Goal: Task Accomplishment & Management: Manage account settings

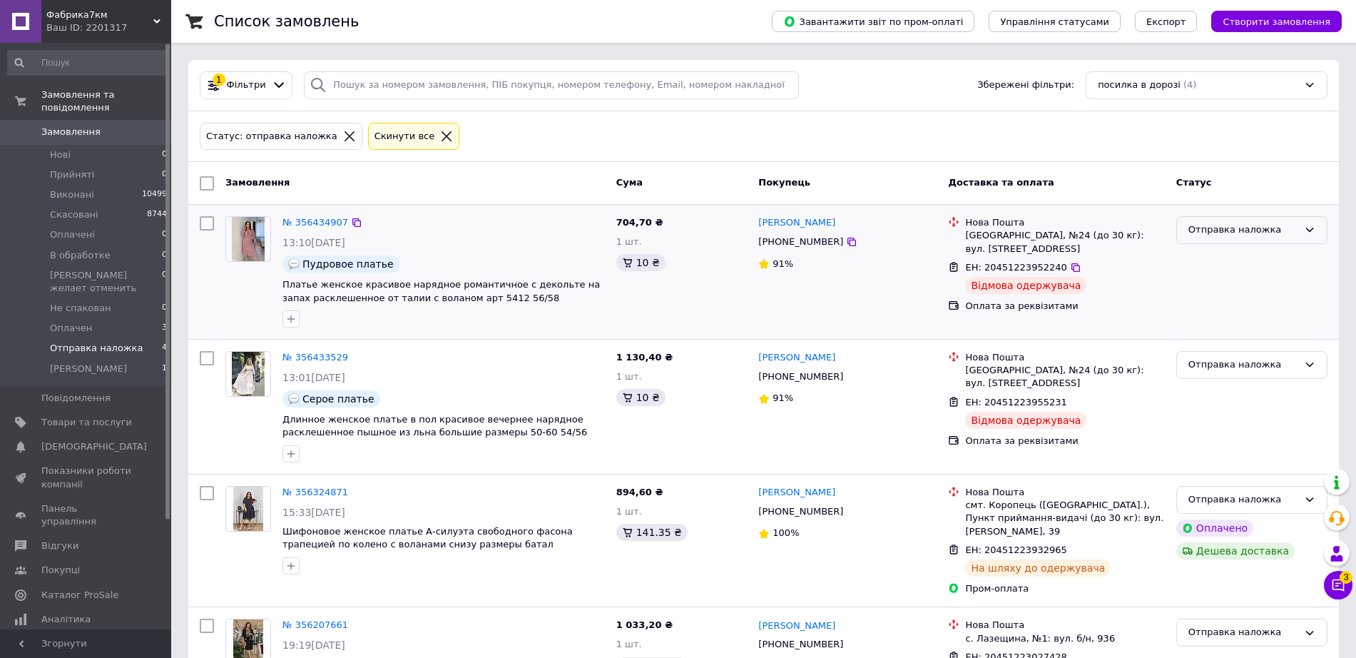
click at [1204, 233] on div "Отправка наложка" at bounding box center [1243, 230] width 110 height 15
click at [1205, 276] on li "В обработке" at bounding box center [1252, 275] width 150 height 26
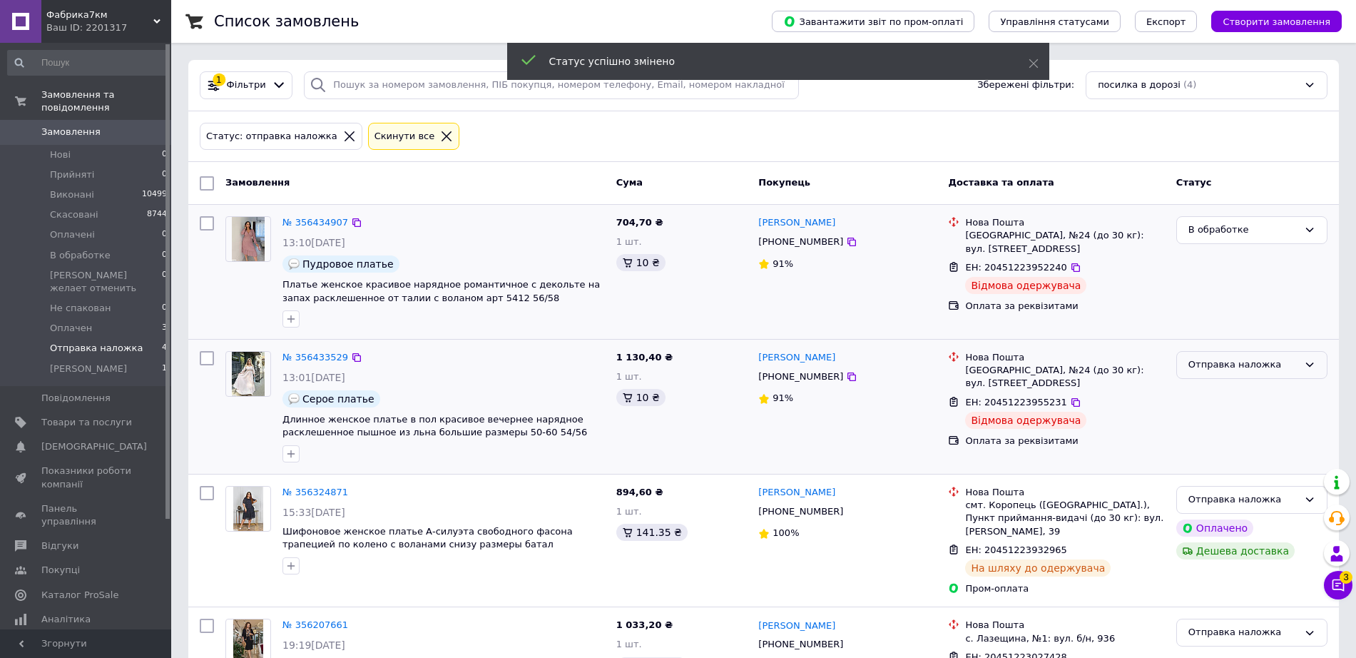
click at [1206, 365] on div "Отправка наложка" at bounding box center [1243, 364] width 110 height 15
click at [1209, 406] on li "В обработке" at bounding box center [1252, 410] width 150 height 26
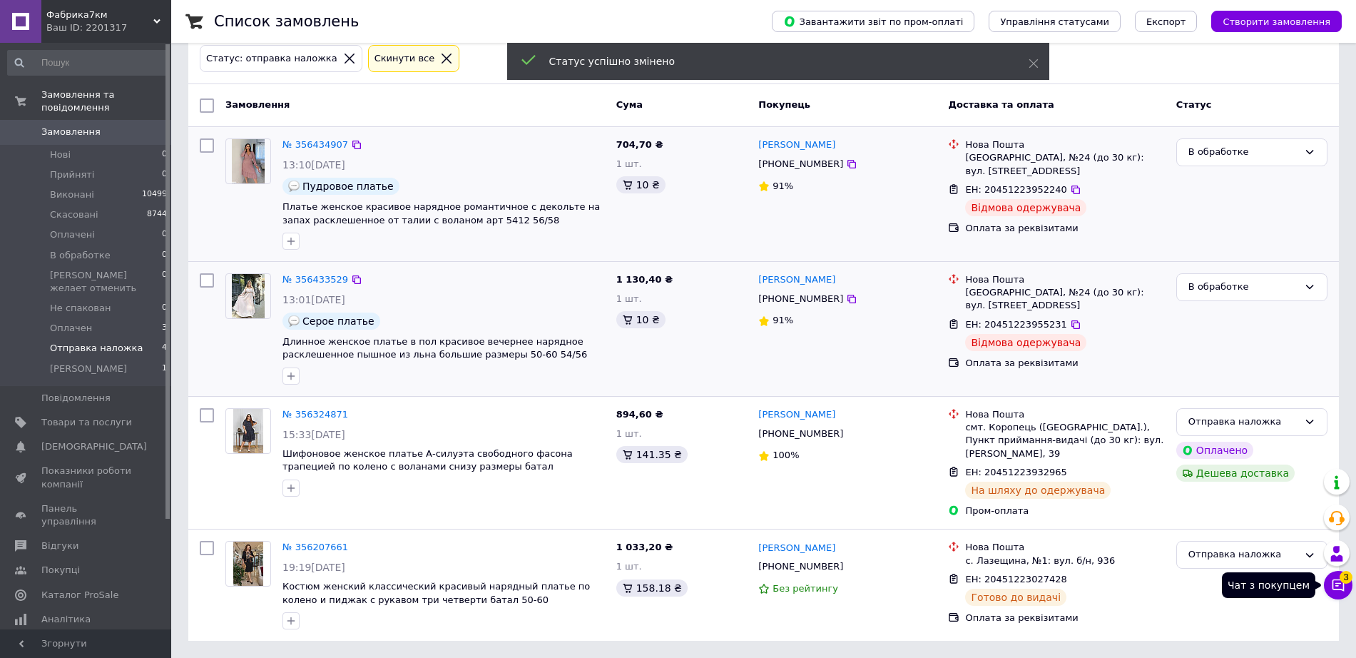
click at [1338, 586] on icon at bounding box center [1338, 585] width 14 height 14
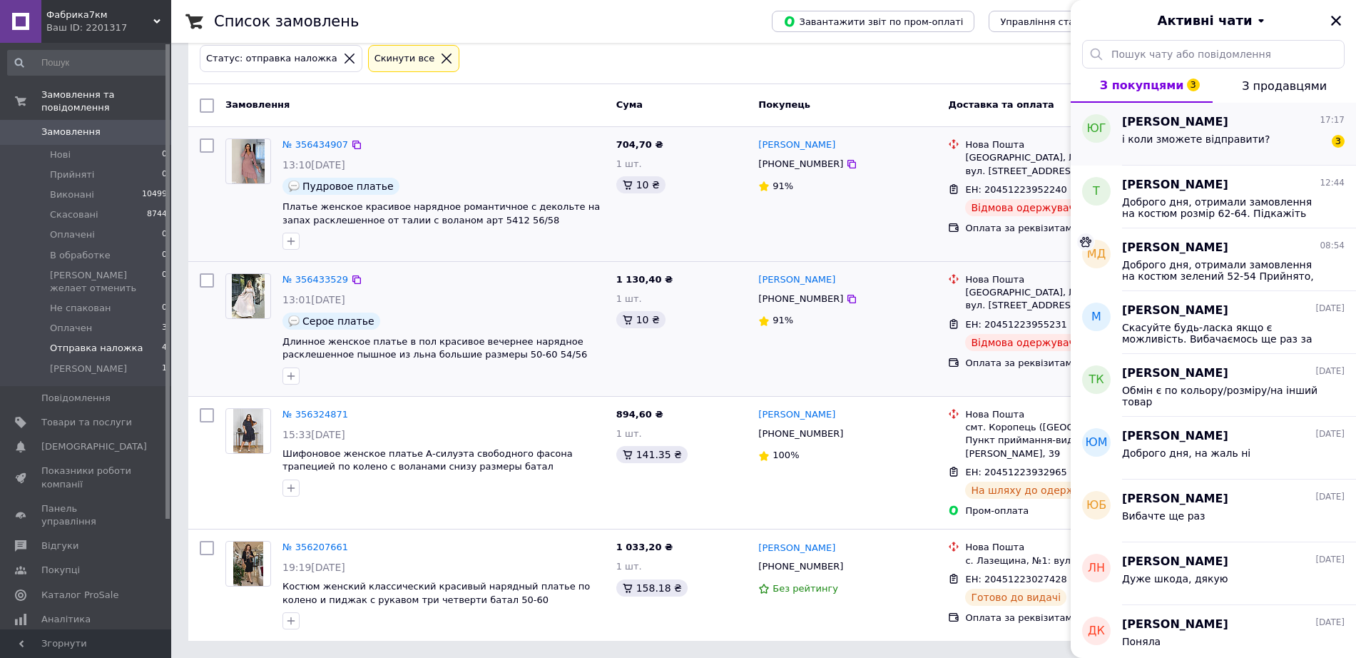
click at [1280, 113] on div "[PERSON_NAME] 17:17 і коли зможете відправити? 3" at bounding box center [1239, 134] width 234 height 63
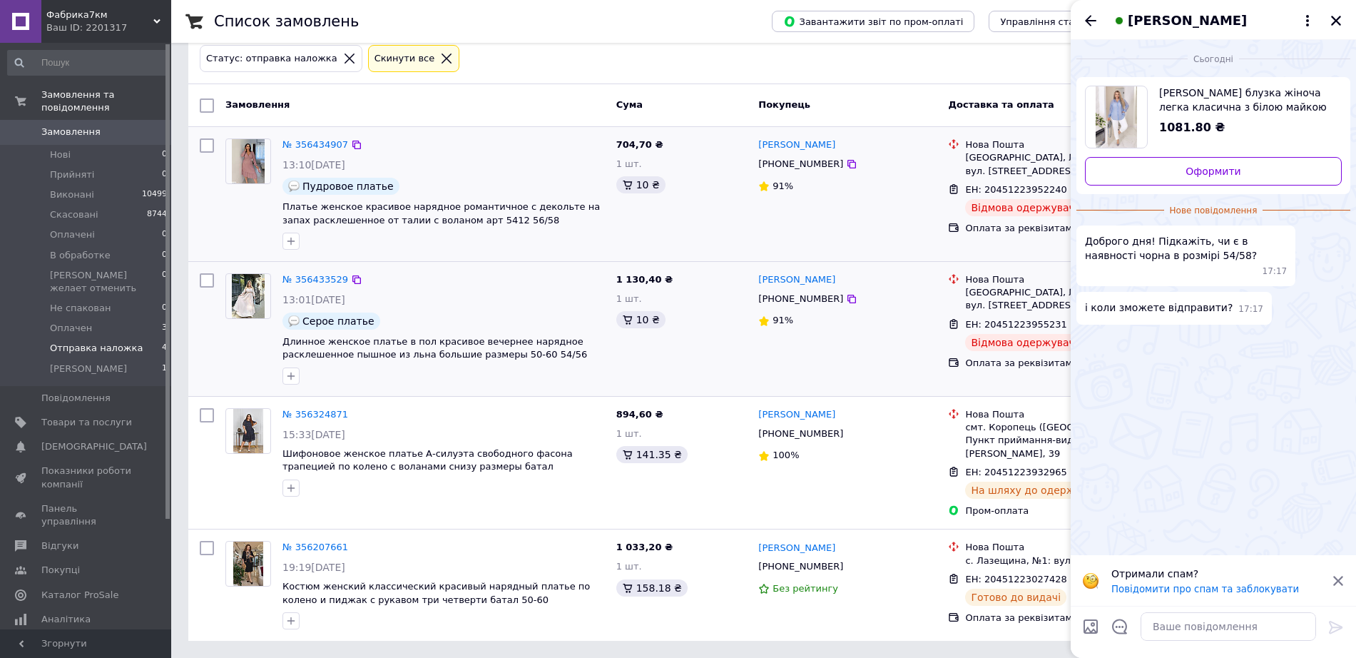
click at [1217, 104] on span "[PERSON_NAME] блузка жіноча легка класична з білою майкою з куліру весна-літо в…" at bounding box center [1244, 100] width 171 height 29
click at [1207, 625] on textarea at bounding box center [1227, 626] width 175 height 29
type textarea "Доброго дня, в чорному немає на жаль"
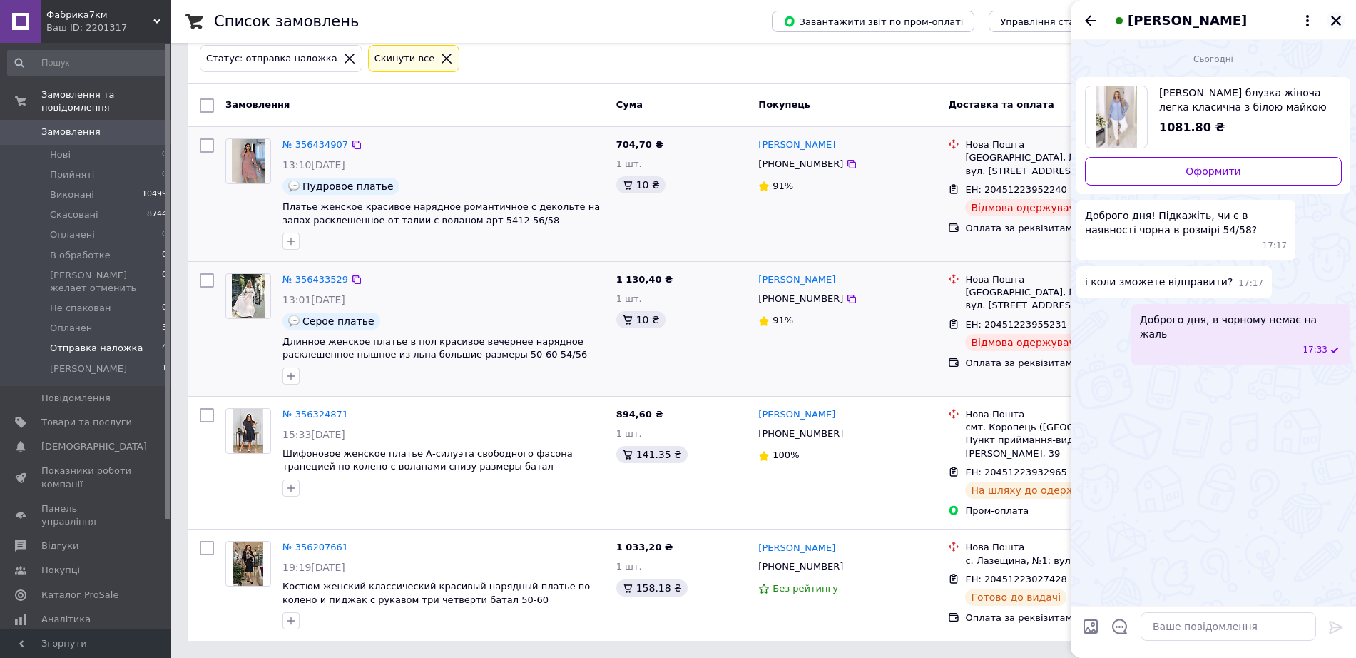
click at [1337, 28] on button "Закрити" at bounding box center [1335, 20] width 17 height 17
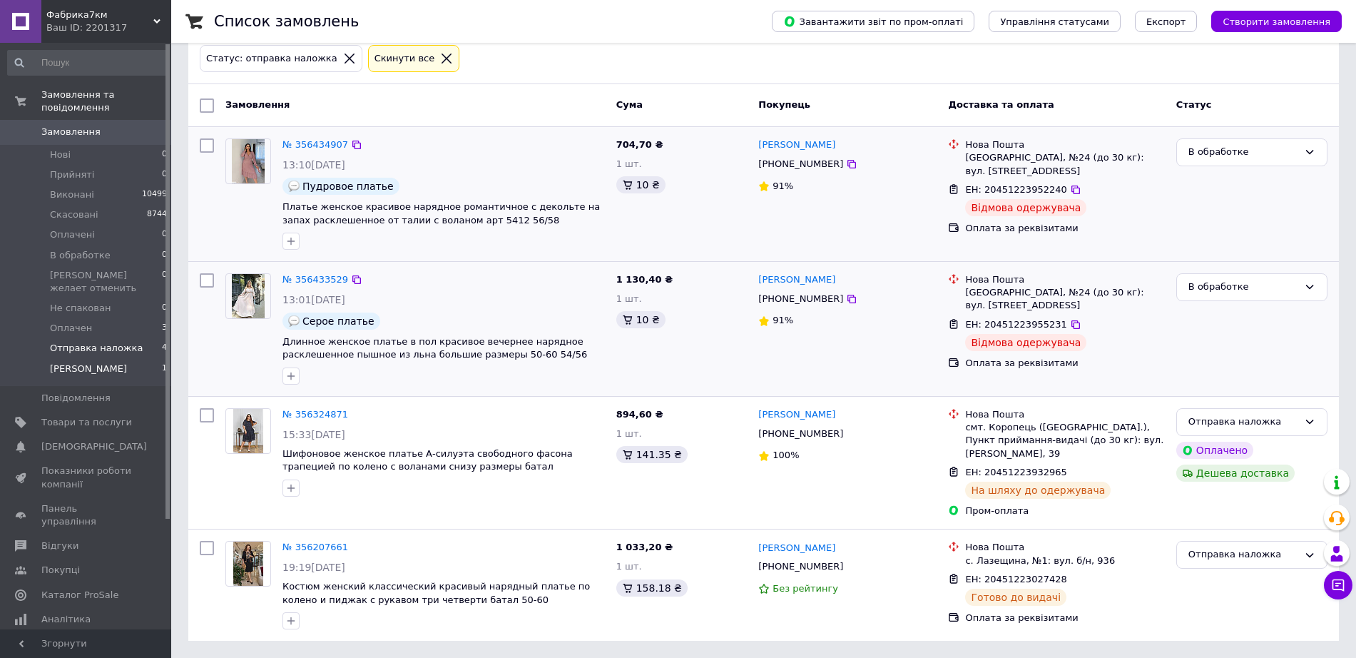
click at [71, 362] on span "[PERSON_NAME]" at bounding box center [88, 368] width 77 height 13
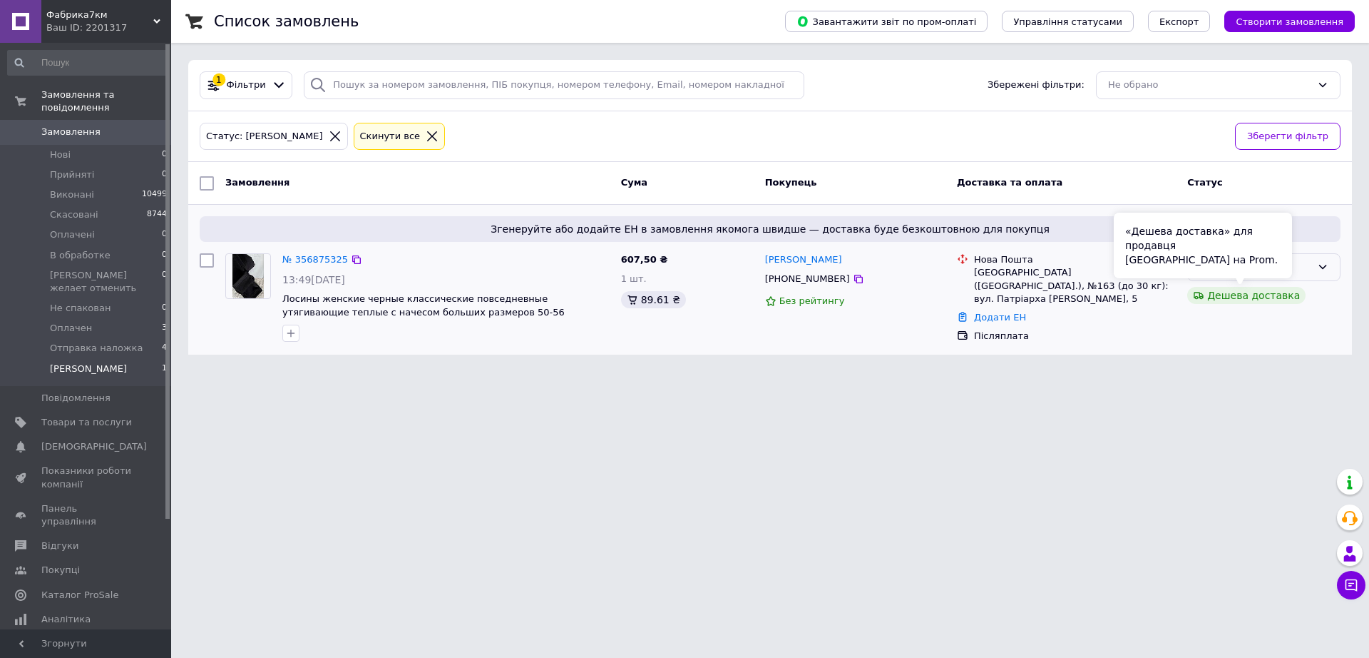
click at [1300, 270] on div "[PERSON_NAME]" at bounding box center [1256, 267] width 112 height 15
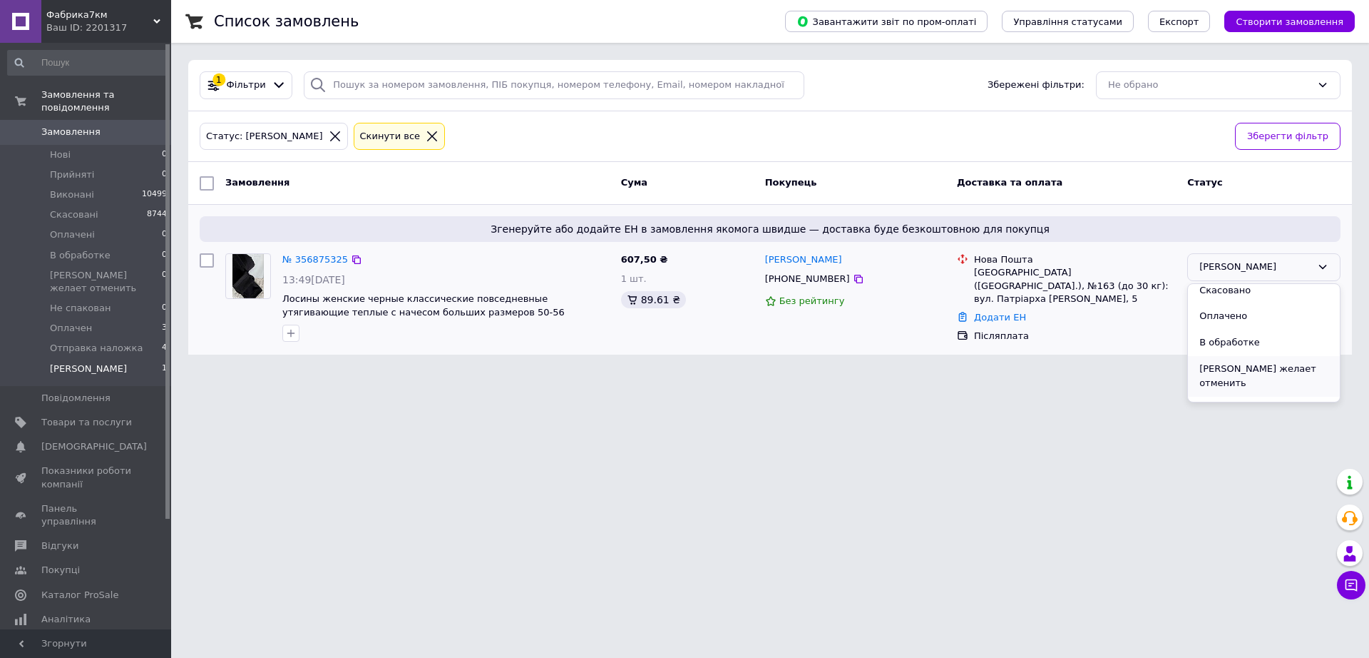
scroll to position [89, 0]
click at [1227, 392] on li "Оплачен" at bounding box center [1264, 405] width 152 height 26
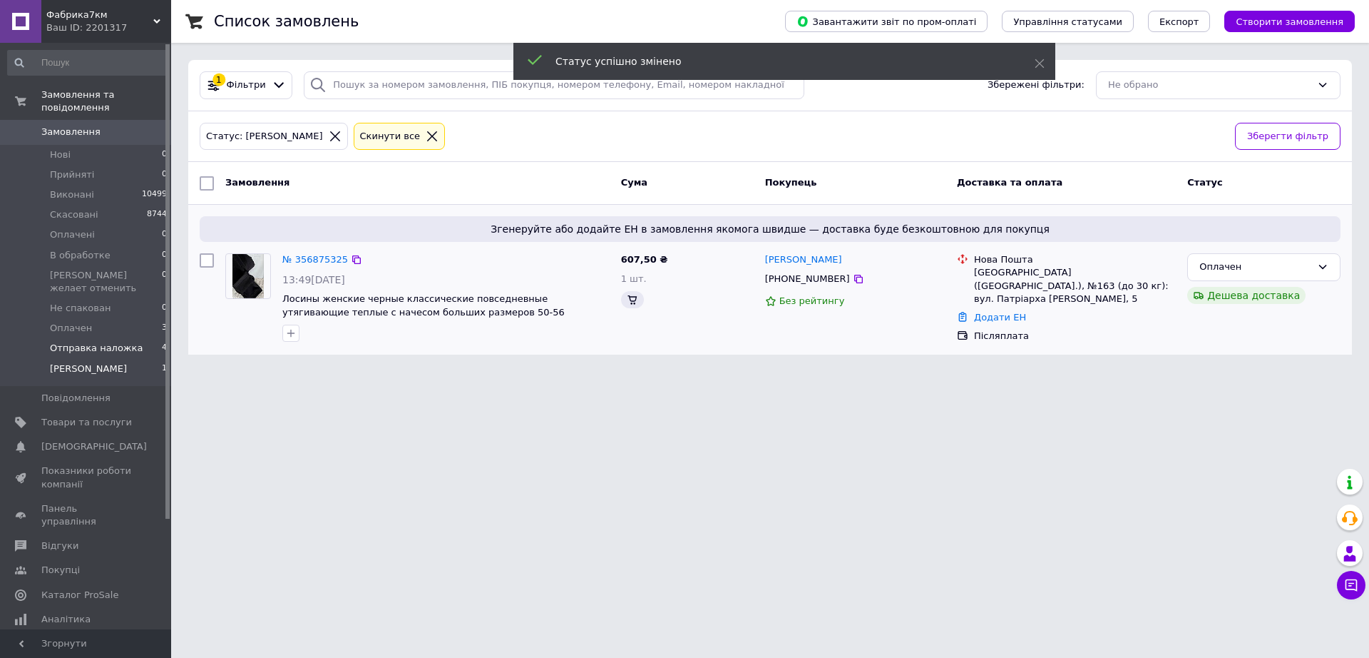
click at [116, 342] on span "Отправка наложка" at bounding box center [96, 348] width 93 height 13
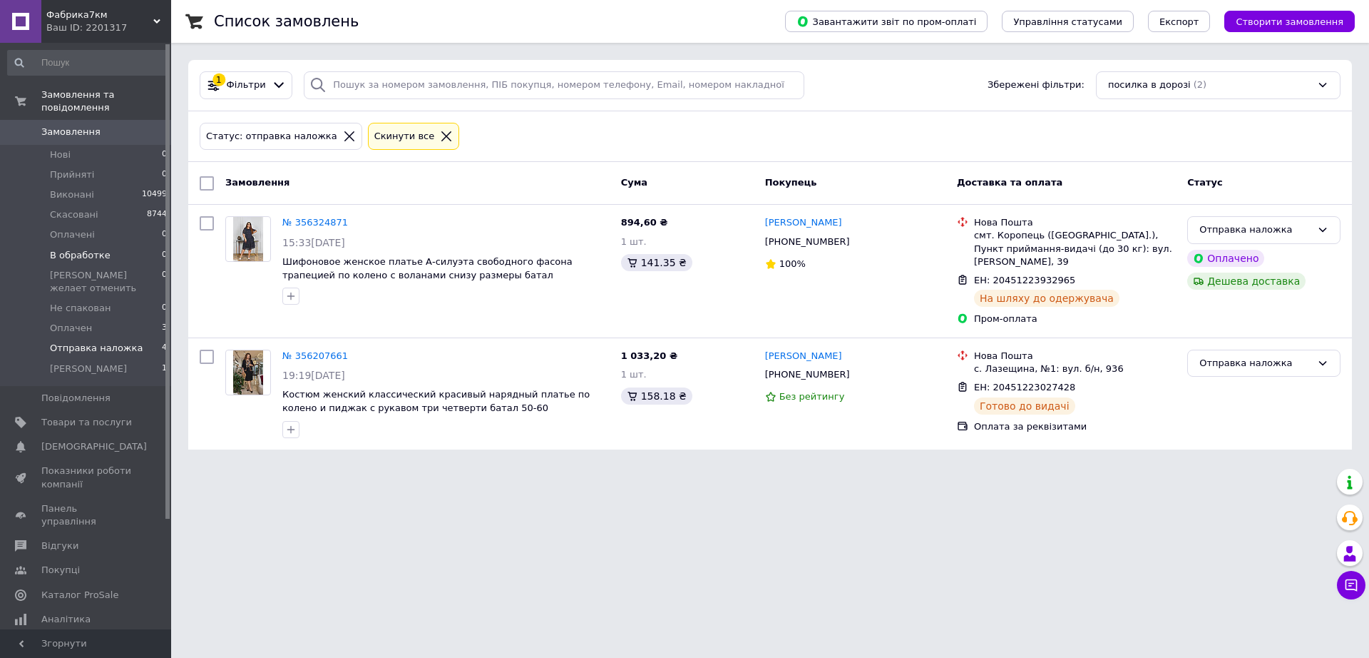
click at [53, 249] on span "В обработке" at bounding box center [80, 255] width 61 height 13
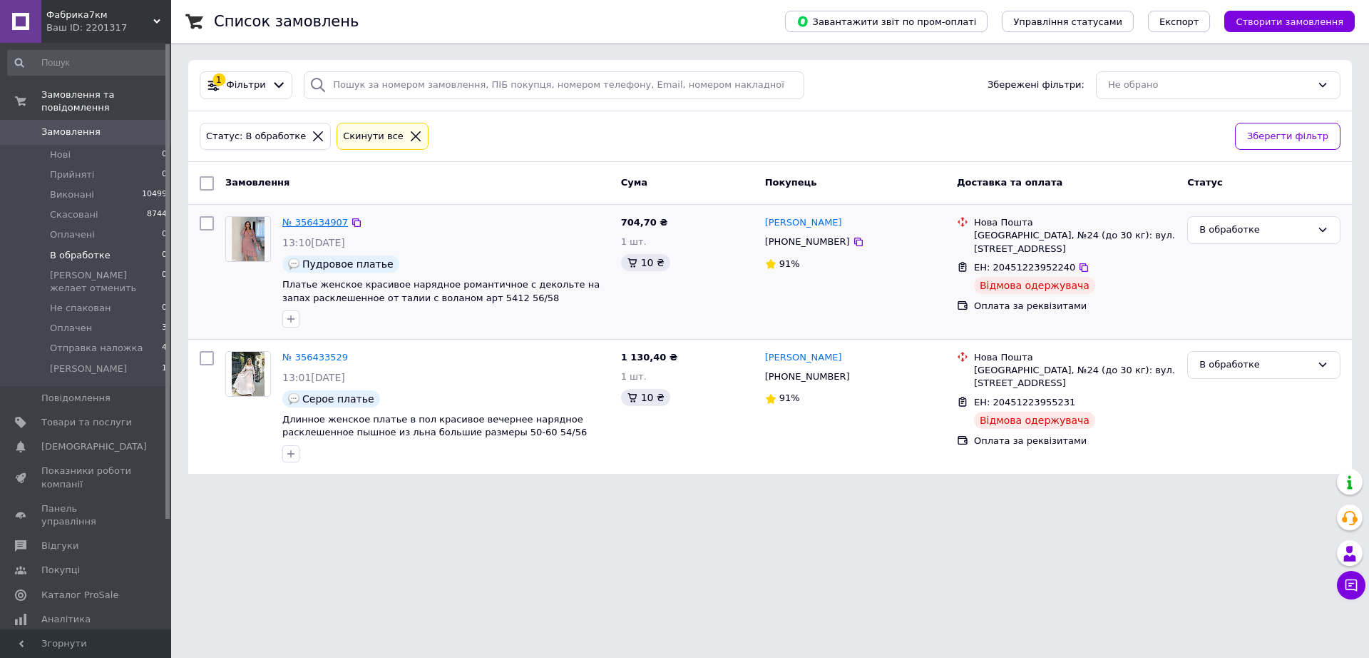
click at [302, 218] on link "№ 356434907" at bounding box center [315, 222] width 66 height 11
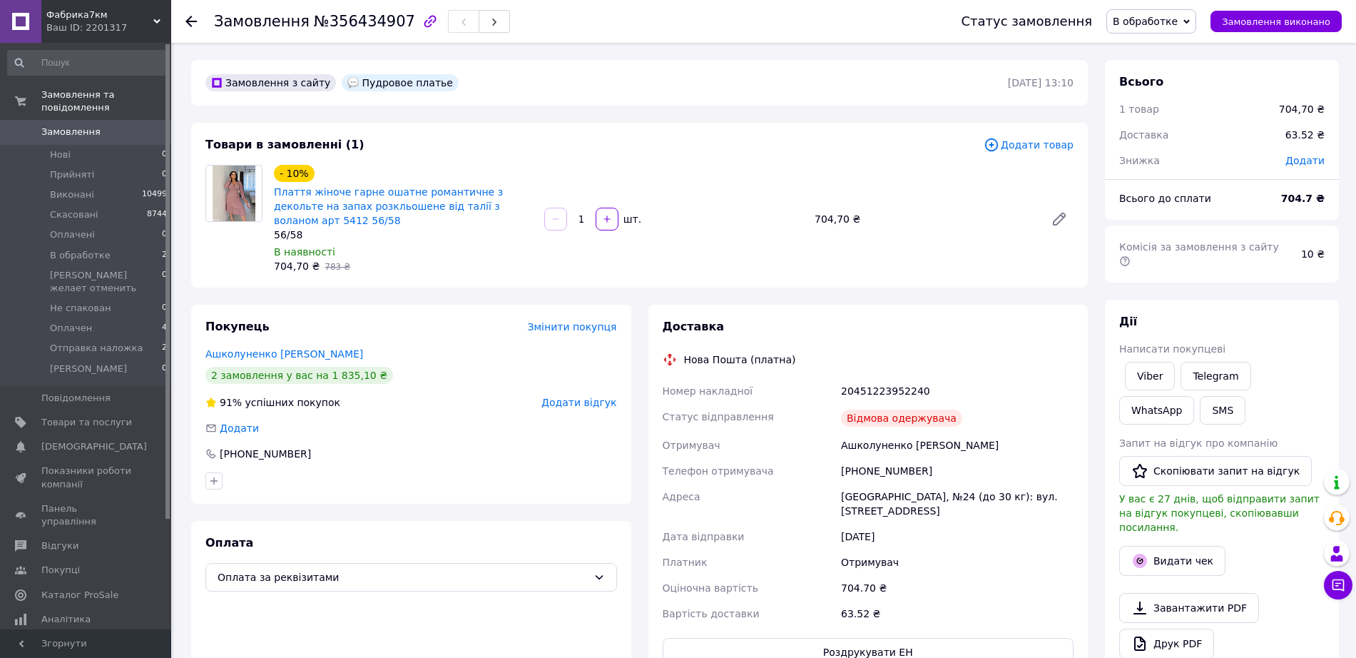
click at [589, 397] on span "Додати відгук" at bounding box center [578, 402] width 75 height 11
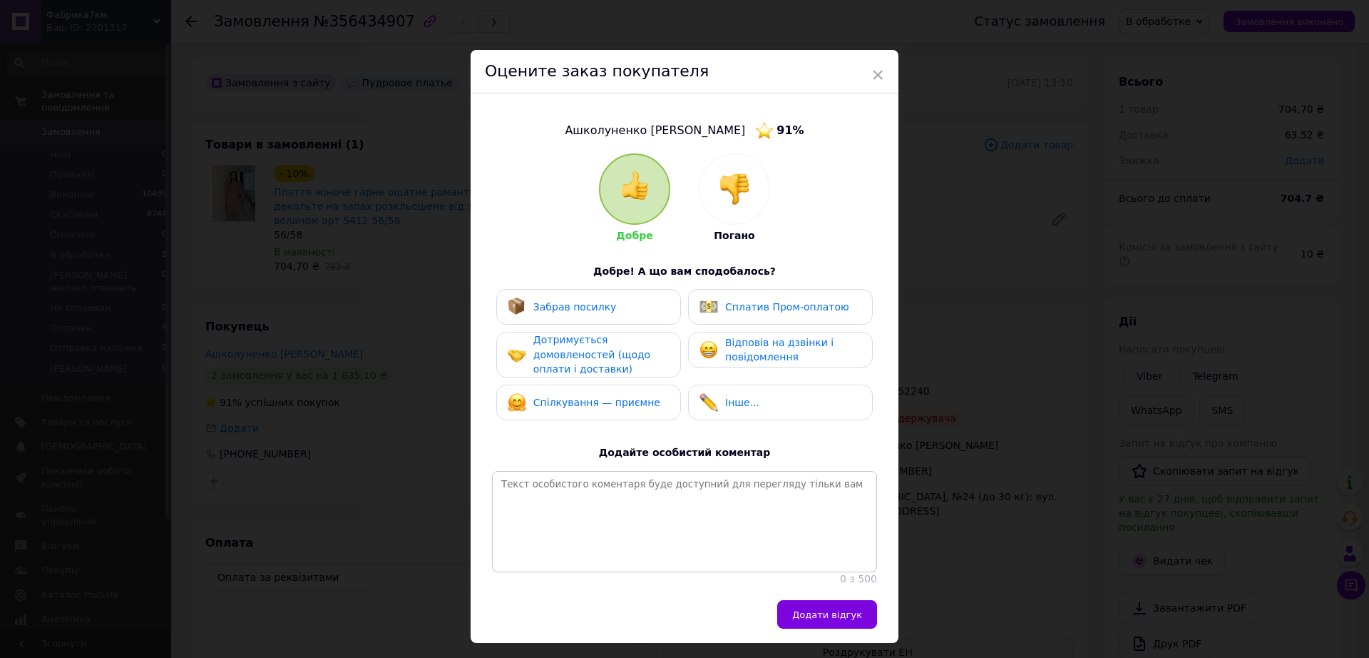
click at [737, 223] on div at bounding box center [735, 189] width 70 height 70
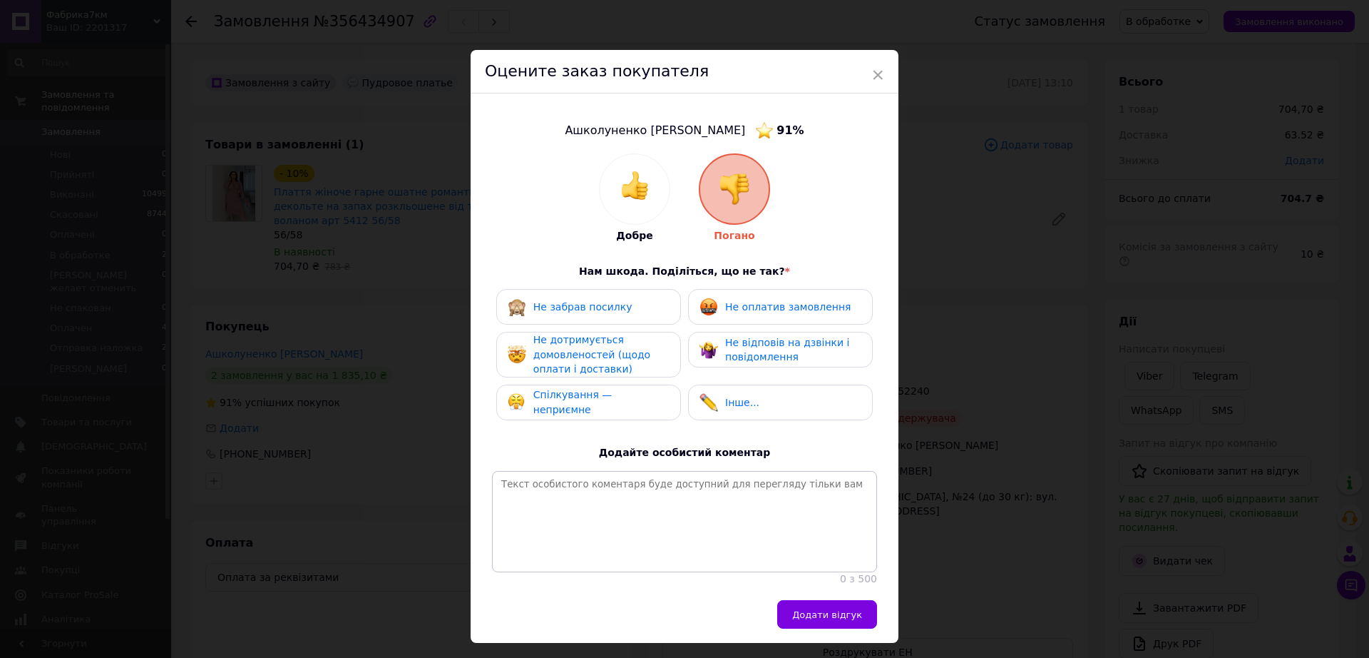
click at [643, 320] on div "Не забрав посилку" at bounding box center [588, 307] width 185 height 36
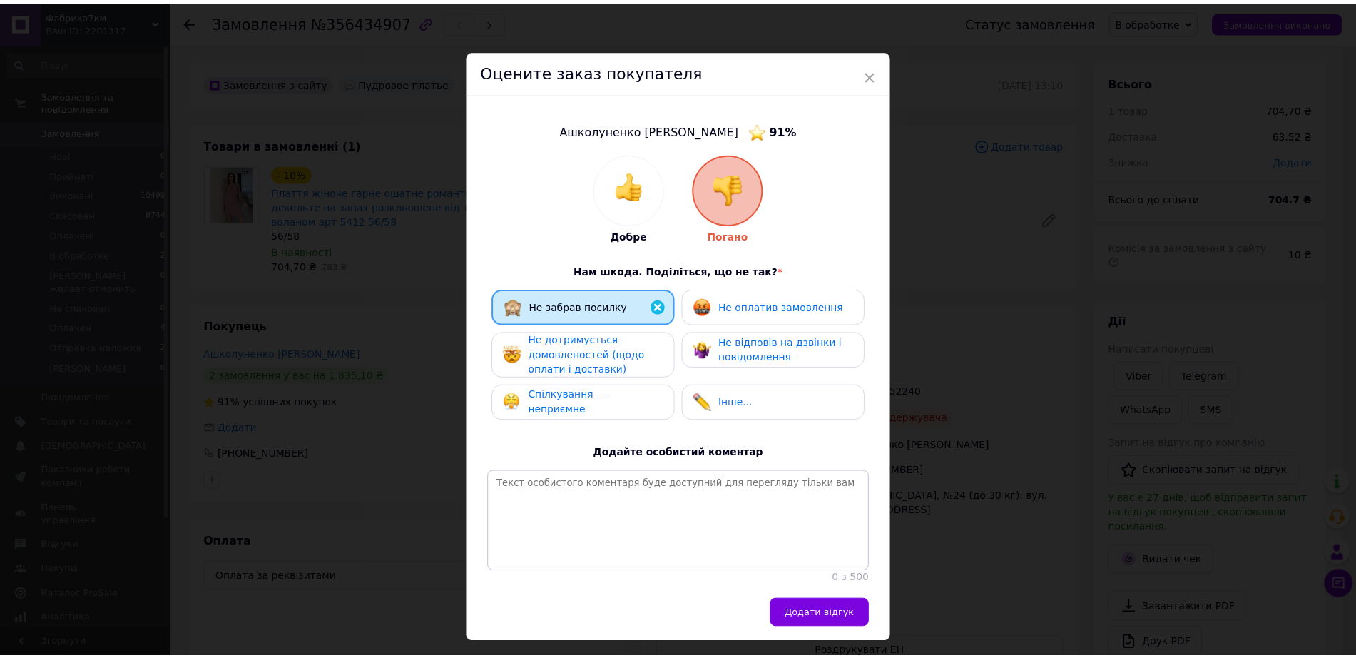
scroll to position [44, 0]
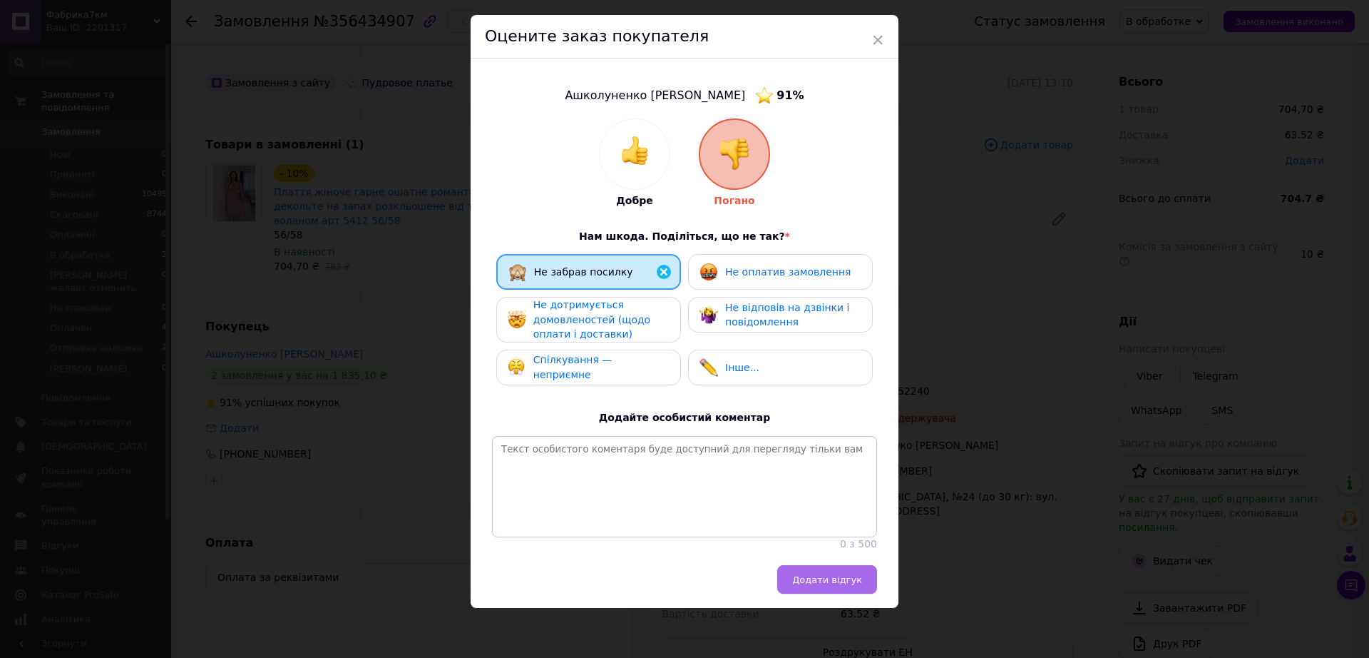
click at [810, 582] on span "Додати відгук" at bounding box center [827, 579] width 70 height 11
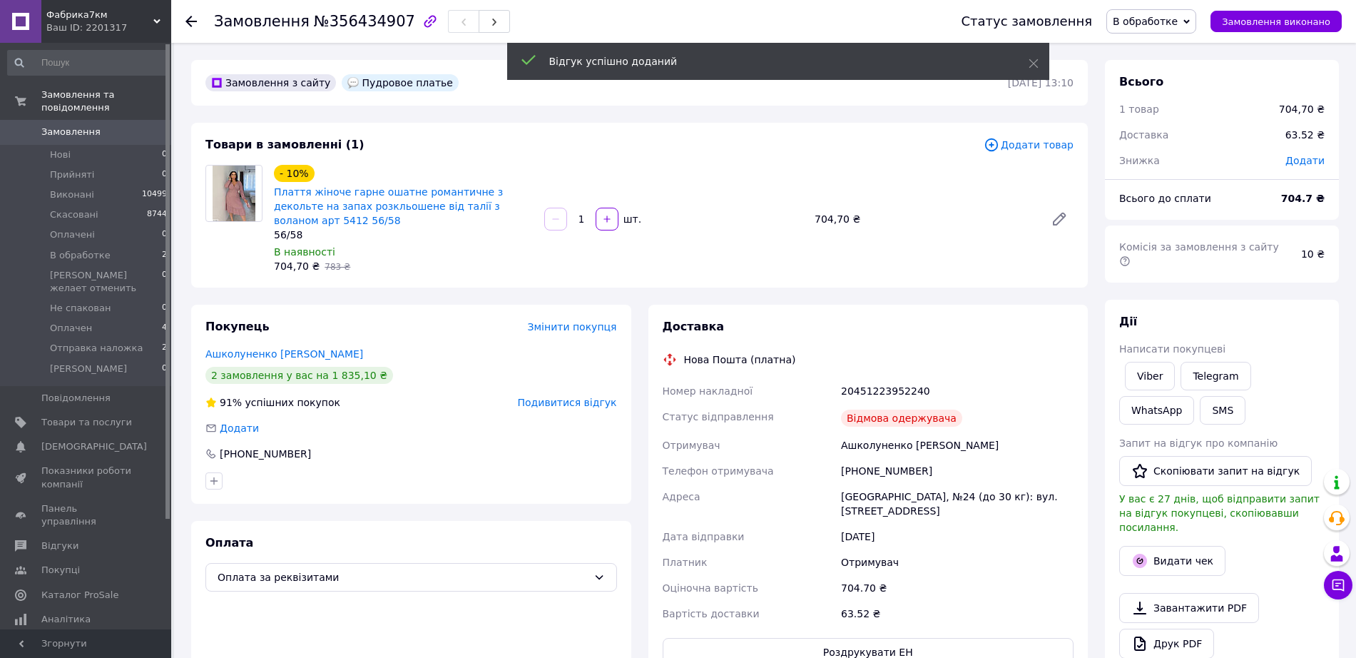
click at [1174, 24] on span "В обработке" at bounding box center [1145, 21] width 65 height 11
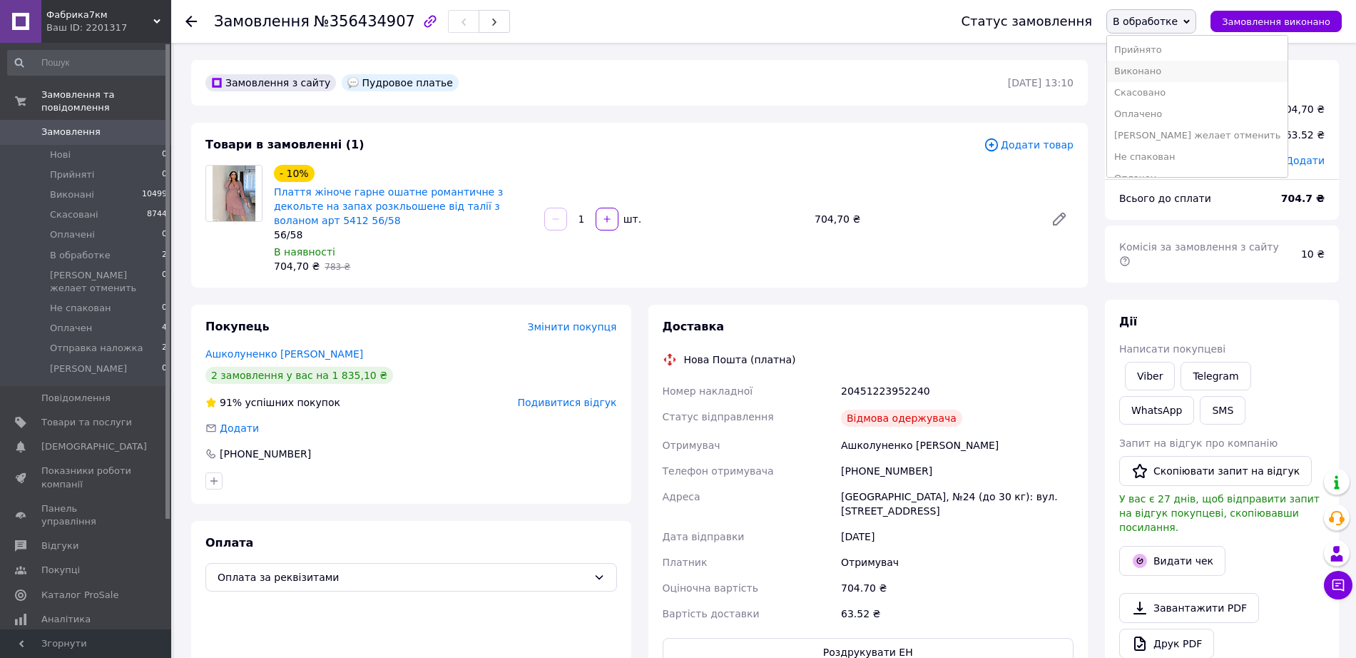
click at [1163, 75] on li "Виконано" at bounding box center [1197, 71] width 180 height 21
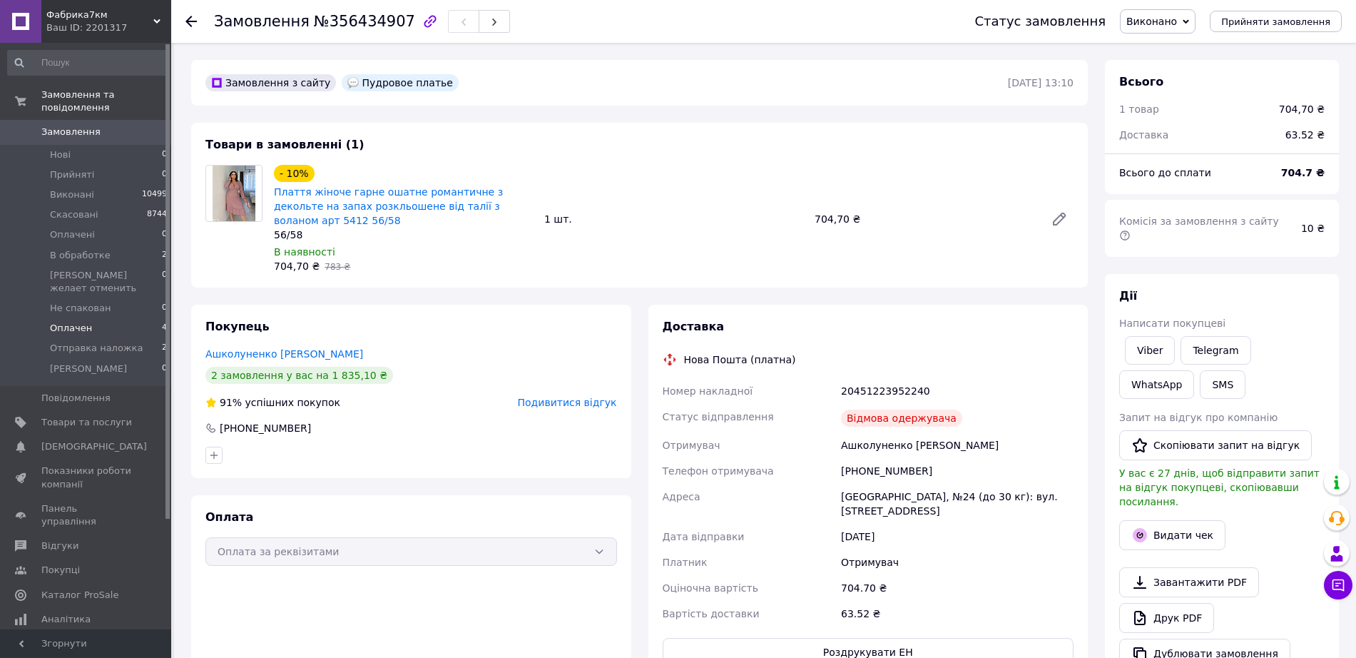
click at [53, 318] on li "Оплачен 4" at bounding box center [87, 328] width 175 height 20
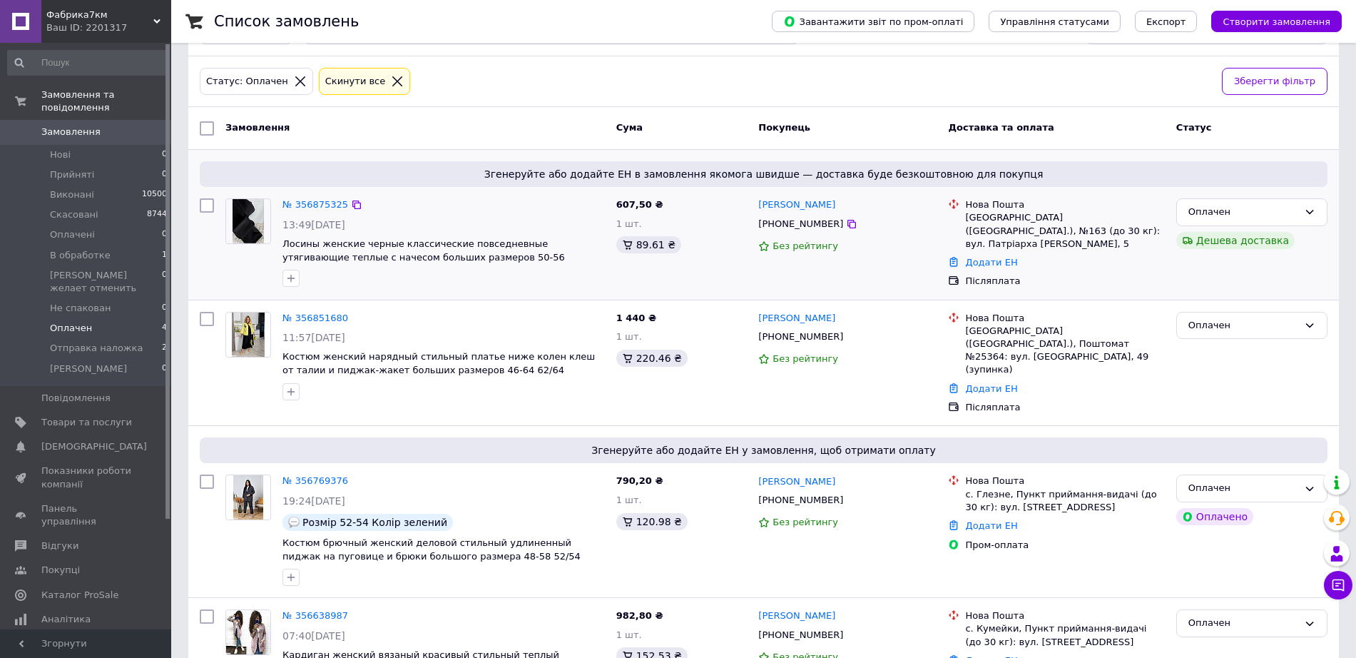
scroll to position [108, 0]
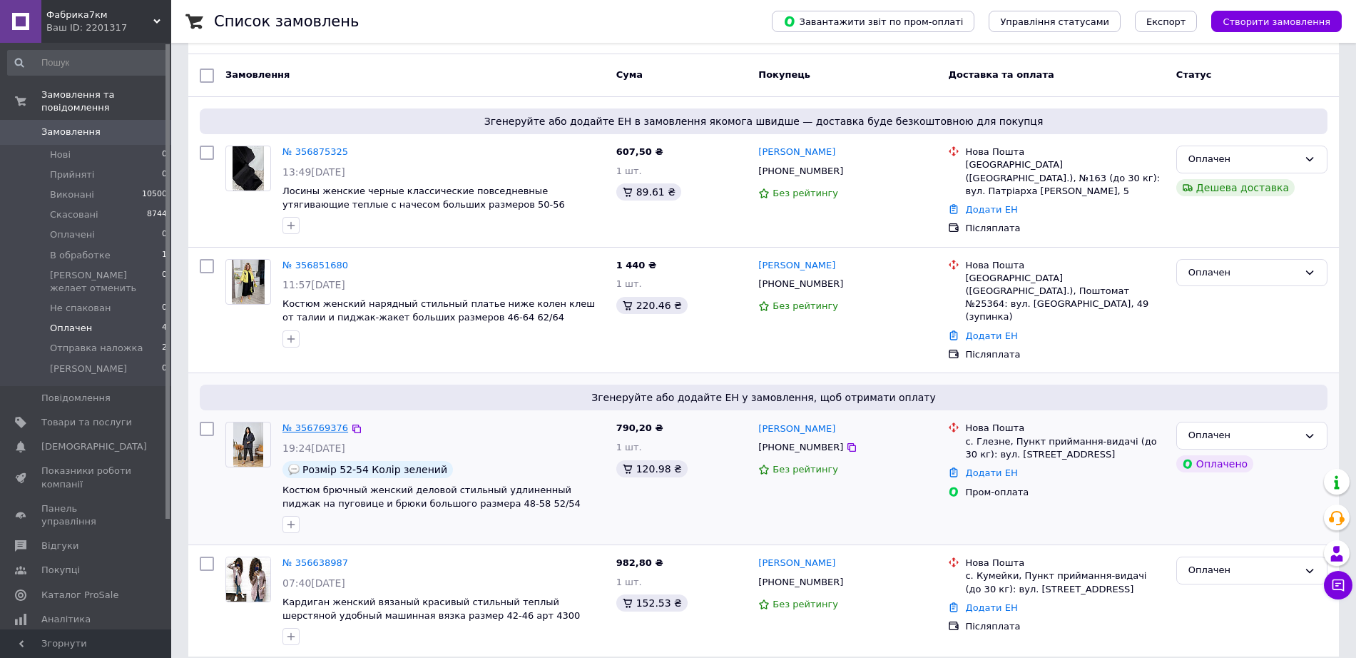
click at [317, 422] on link "№ 356769376" at bounding box center [315, 427] width 66 height 11
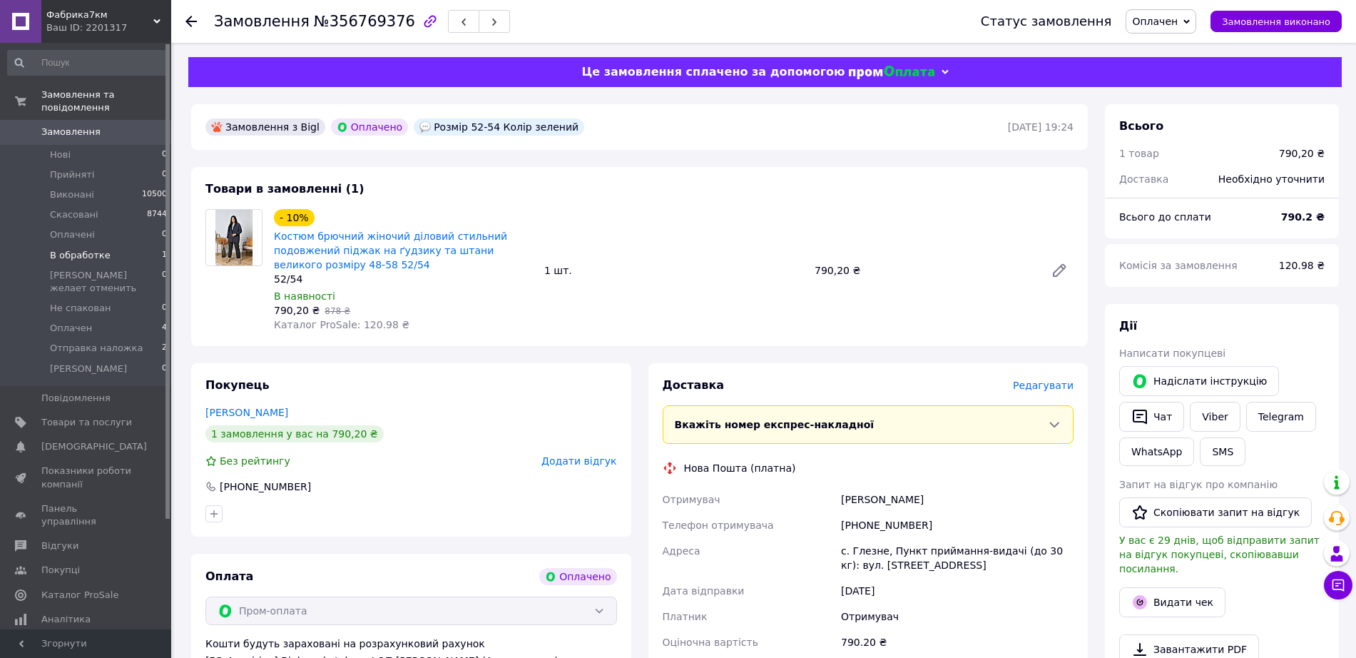
click at [101, 249] on span "В обработке" at bounding box center [80, 255] width 61 height 13
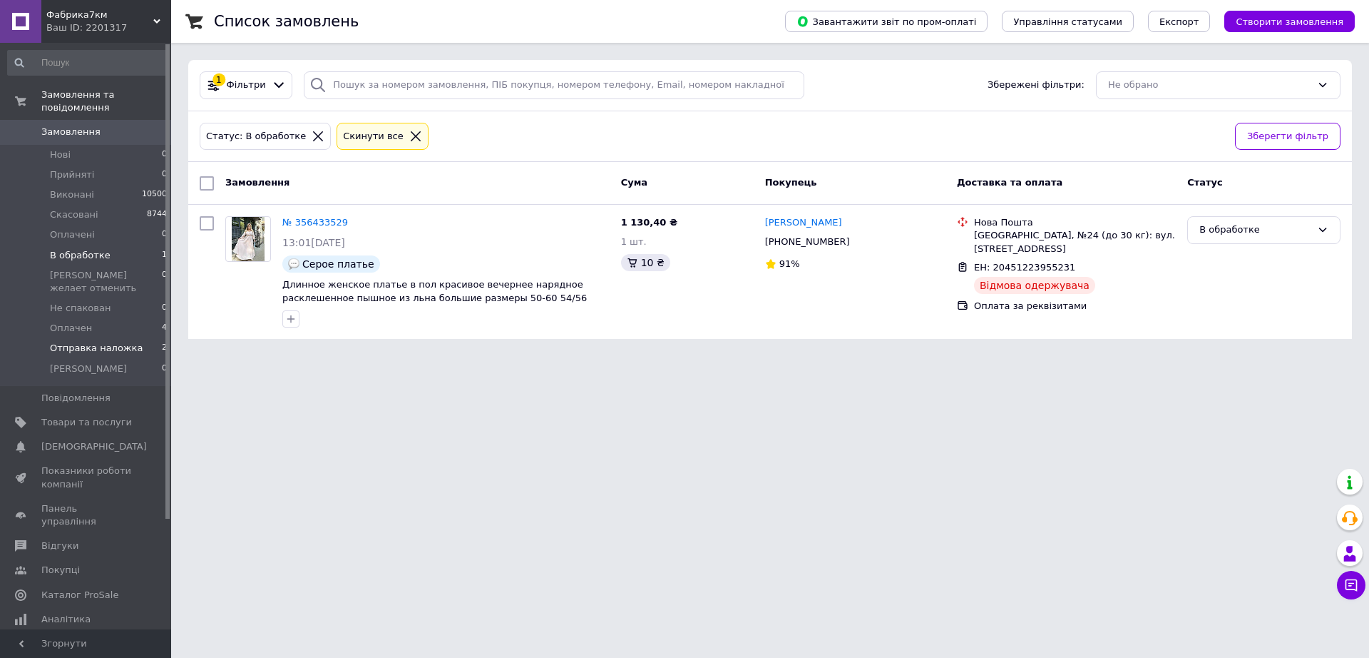
click at [103, 342] on span "Отправка наложка" at bounding box center [96, 348] width 93 height 13
